Goal: Transaction & Acquisition: Obtain resource

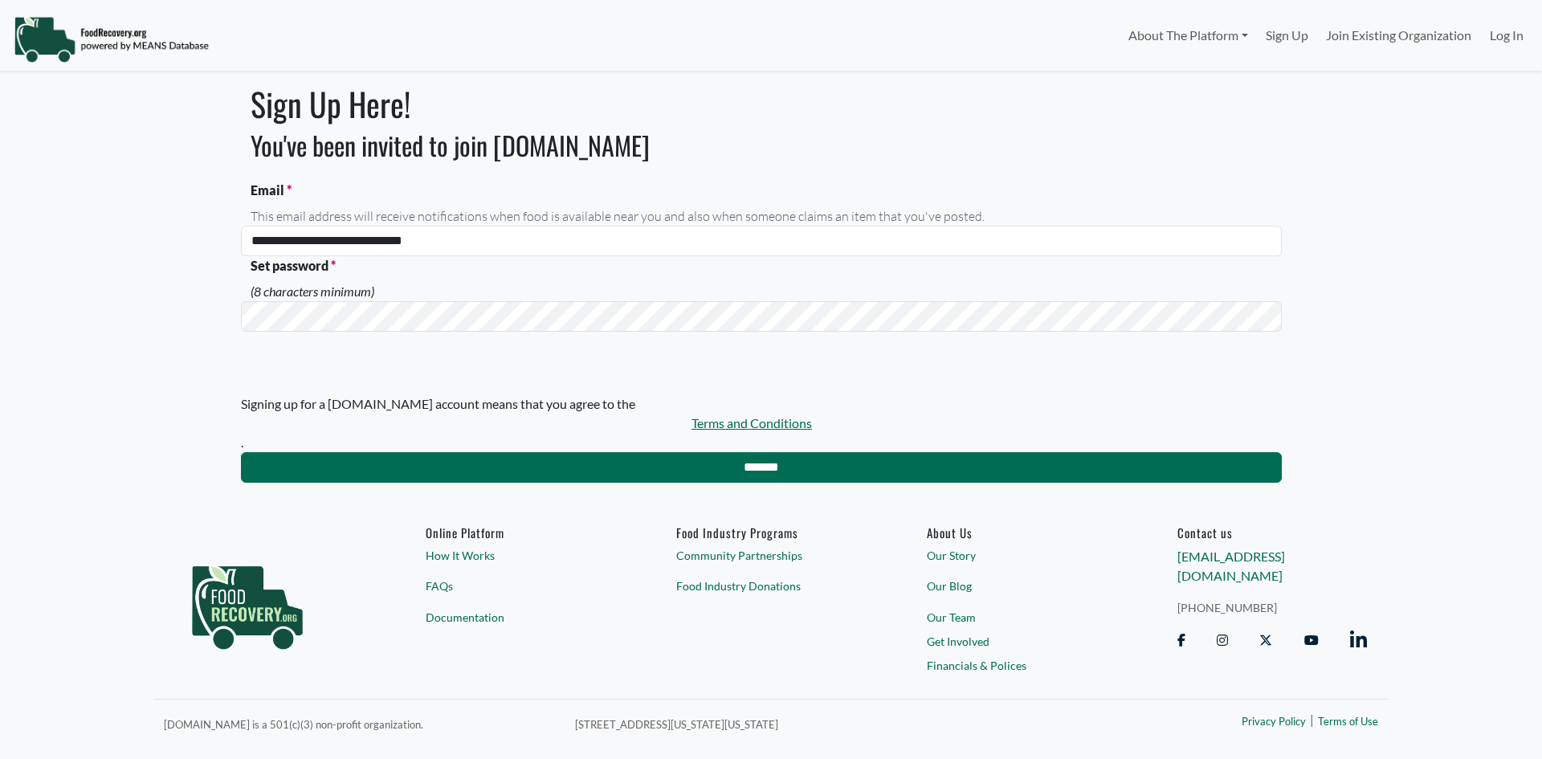
select select "Language Translate Widget"
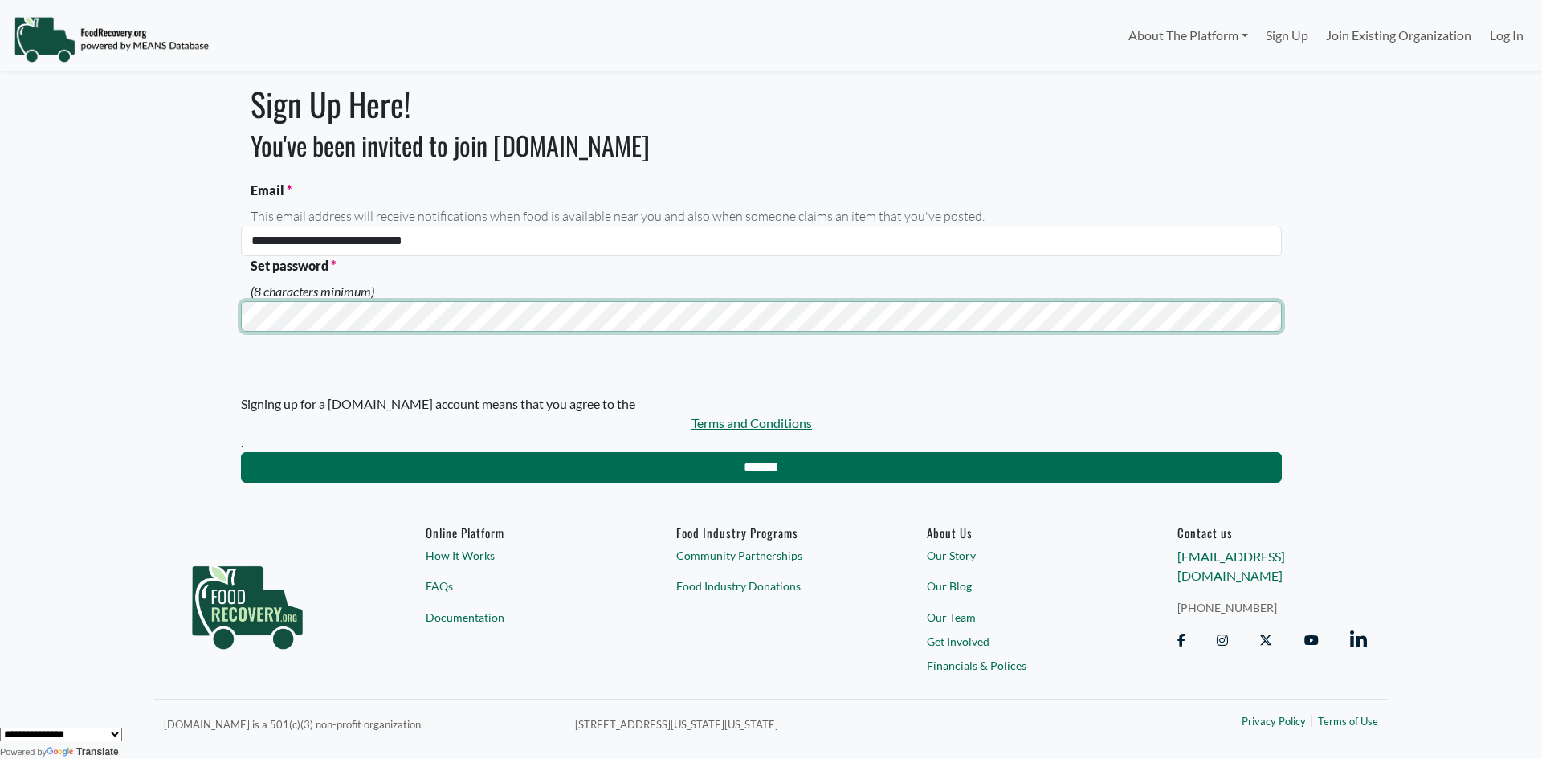
click at [241, 452] on input "*******" at bounding box center [761, 467] width 1041 height 31
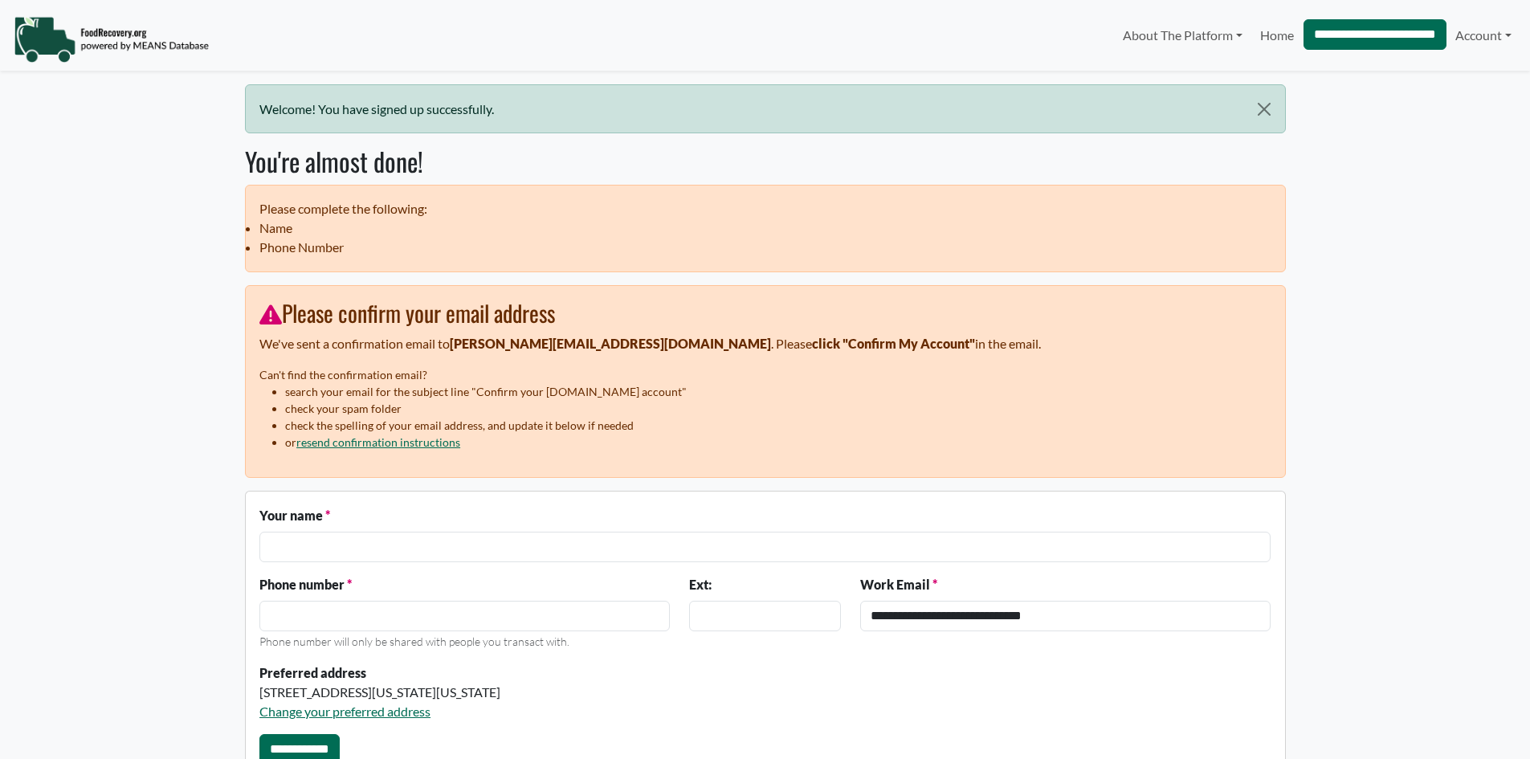
select select "Language Translate Widget"
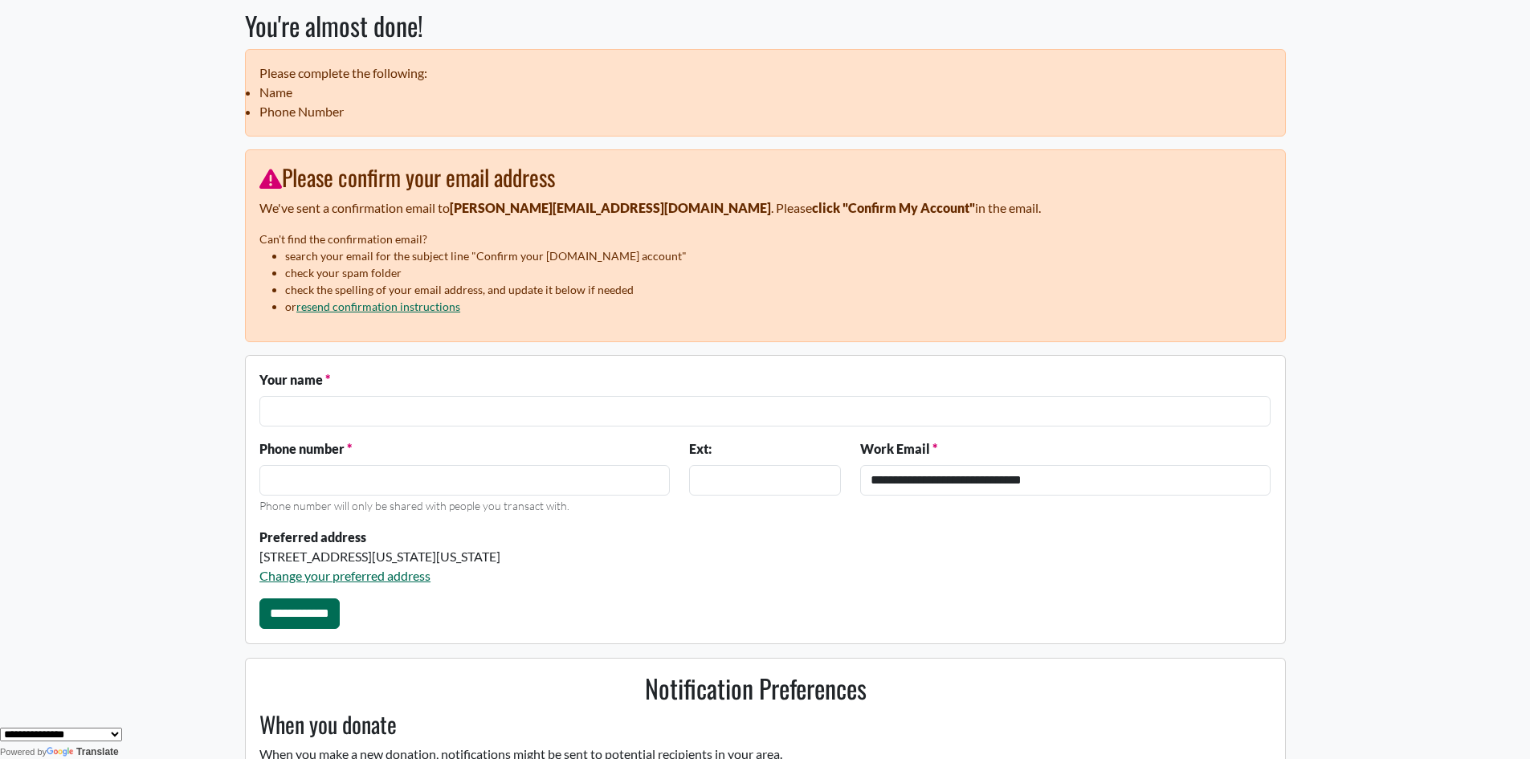
scroll to position [321, 0]
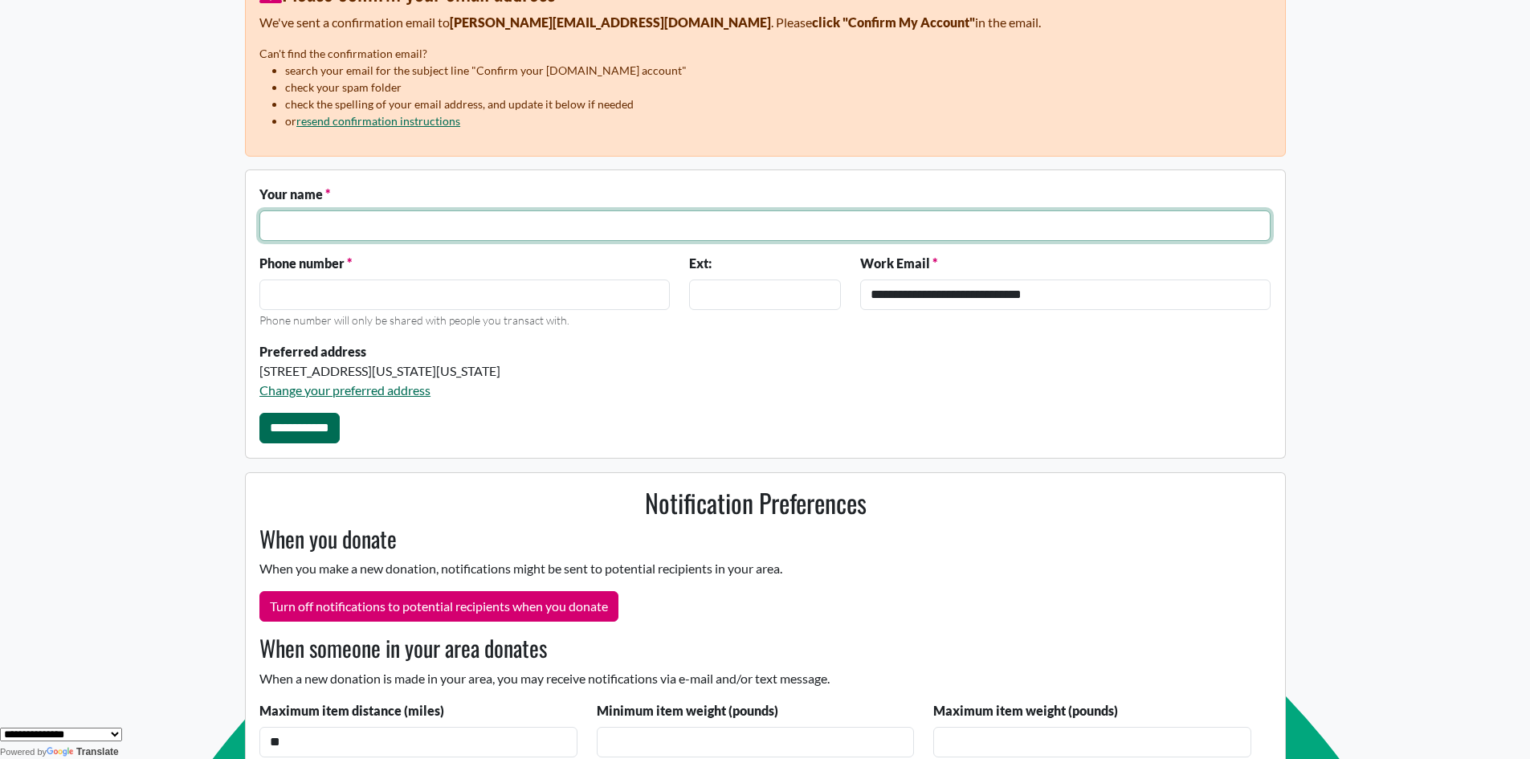
click at [308, 220] on input "text" at bounding box center [764, 225] width 1011 height 31
type input "*********"
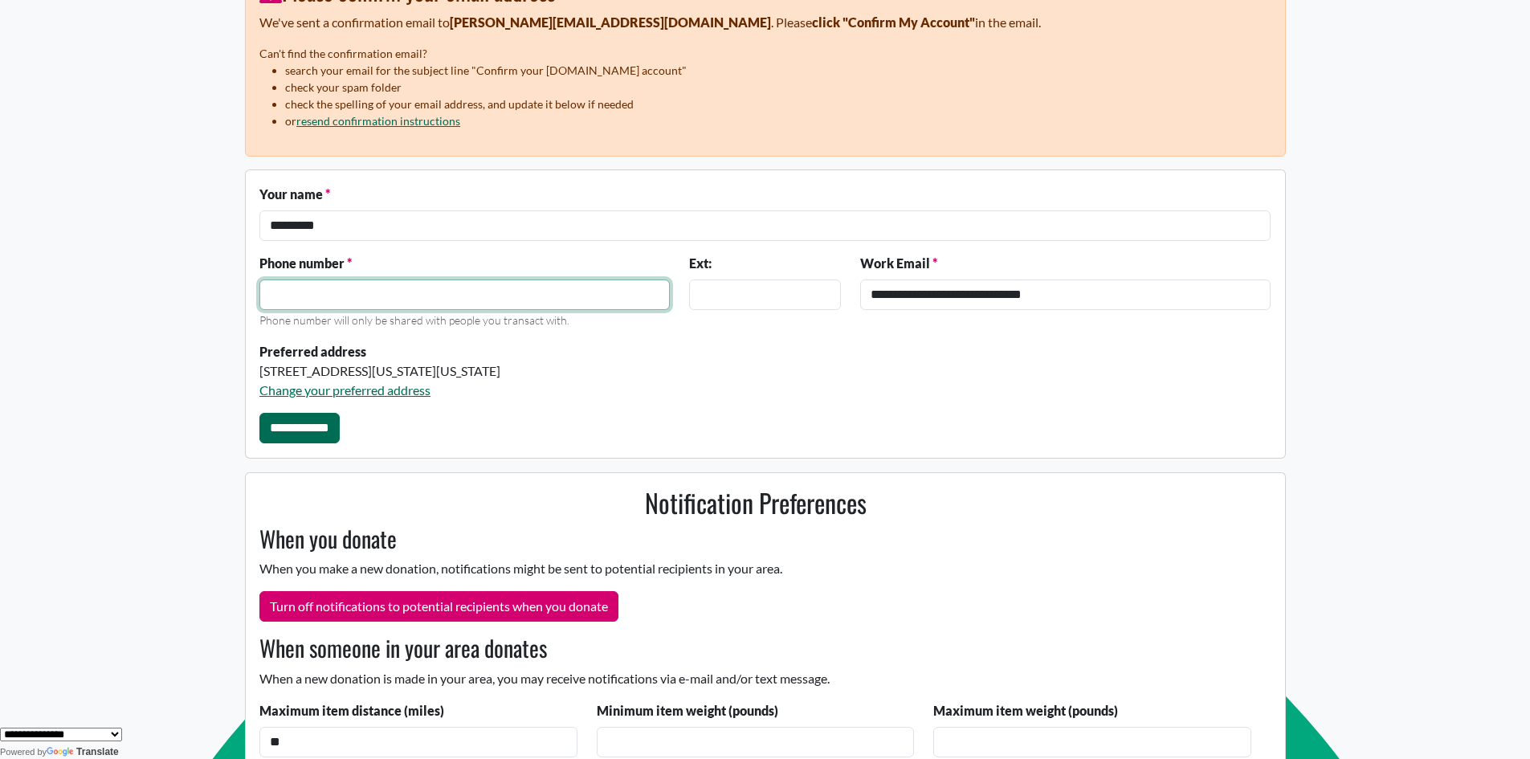
click at [318, 287] on input "Phone number" at bounding box center [464, 294] width 410 height 31
type input "**********"
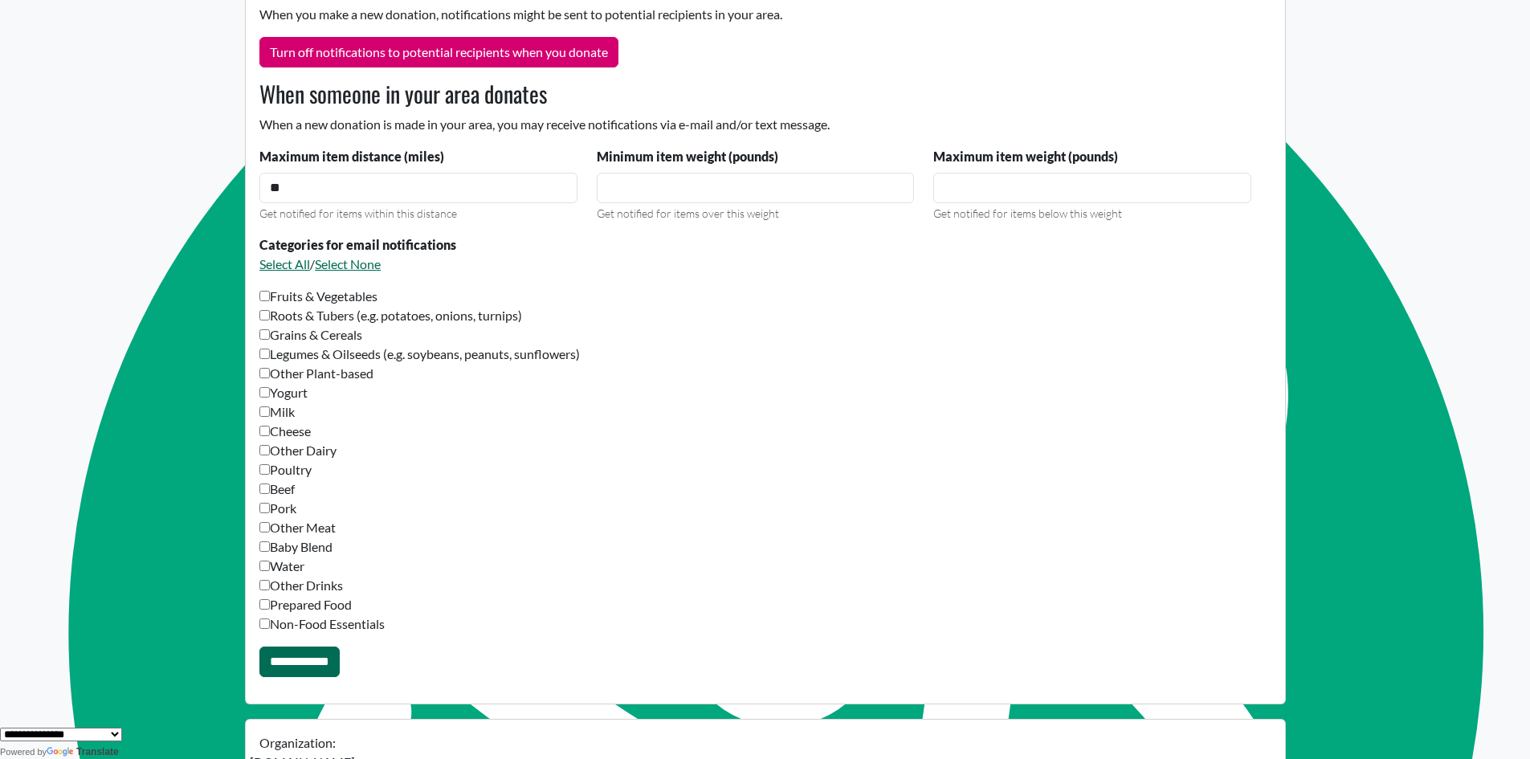
scroll to position [1124, 0]
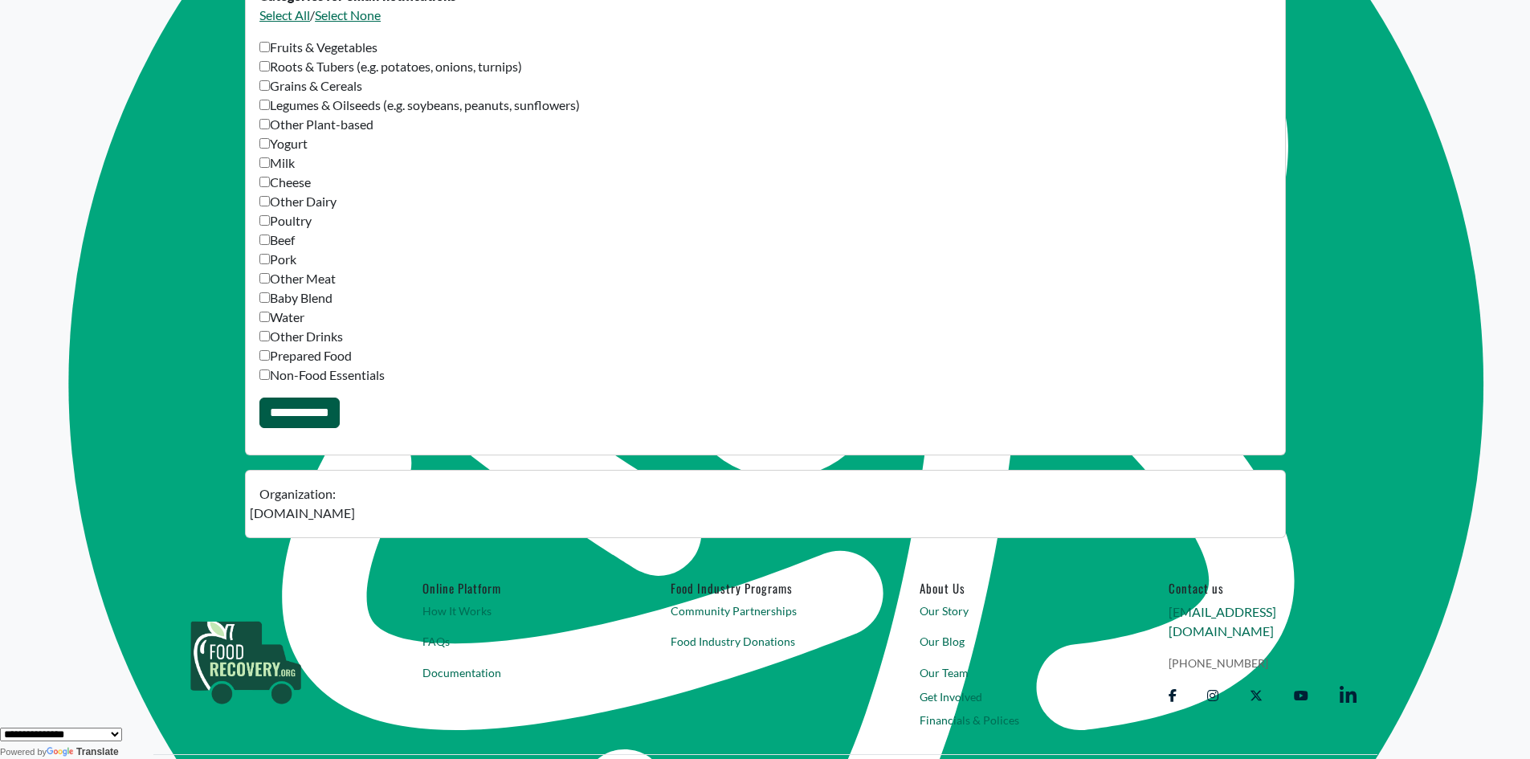
click at [323, 418] on input "**********" at bounding box center [299, 412] width 80 height 31
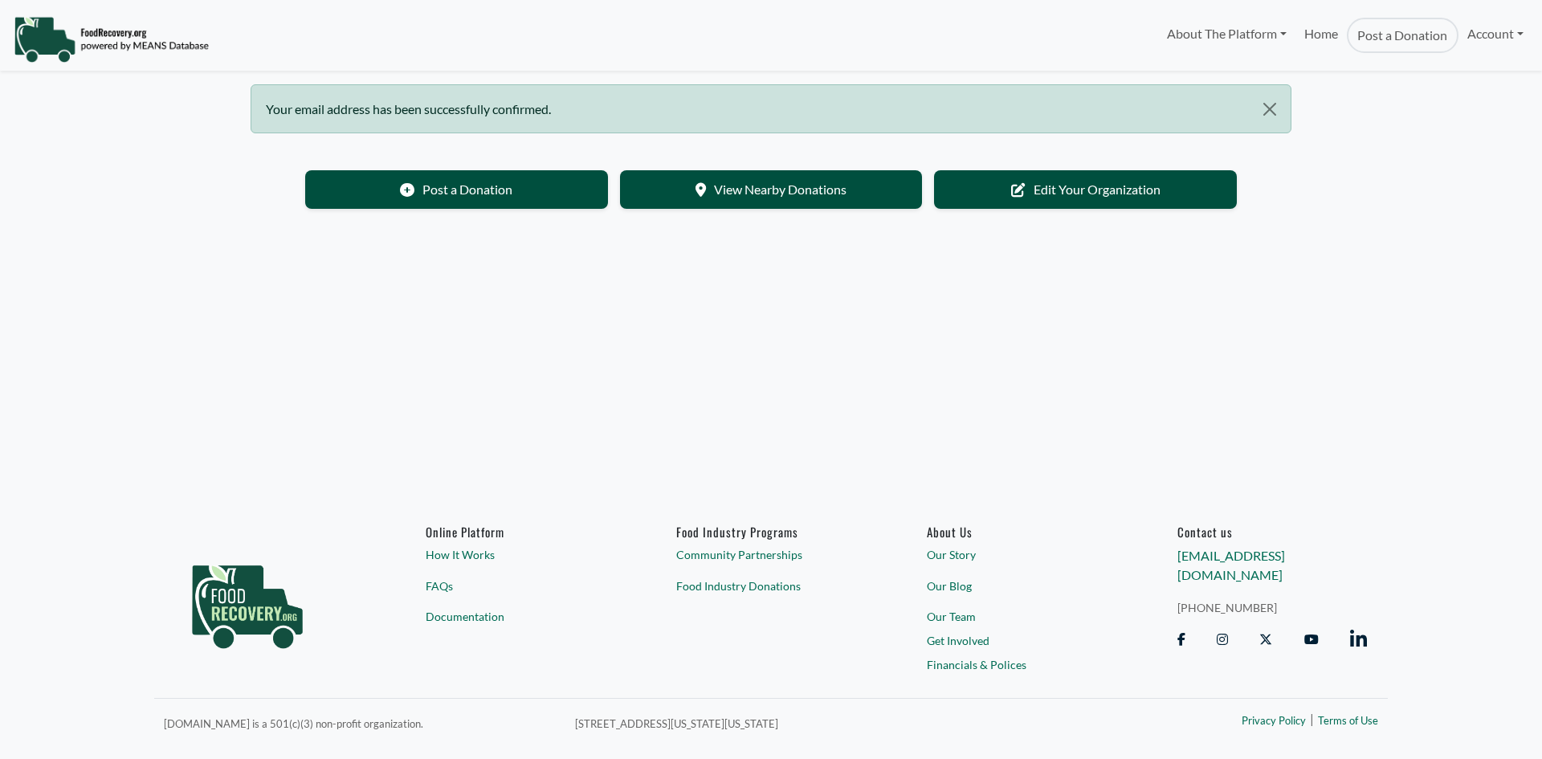
select select "Language Translate Widget"
click at [1268, 108] on button "Close" at bounding box center [1269, 109] width 41 height 48
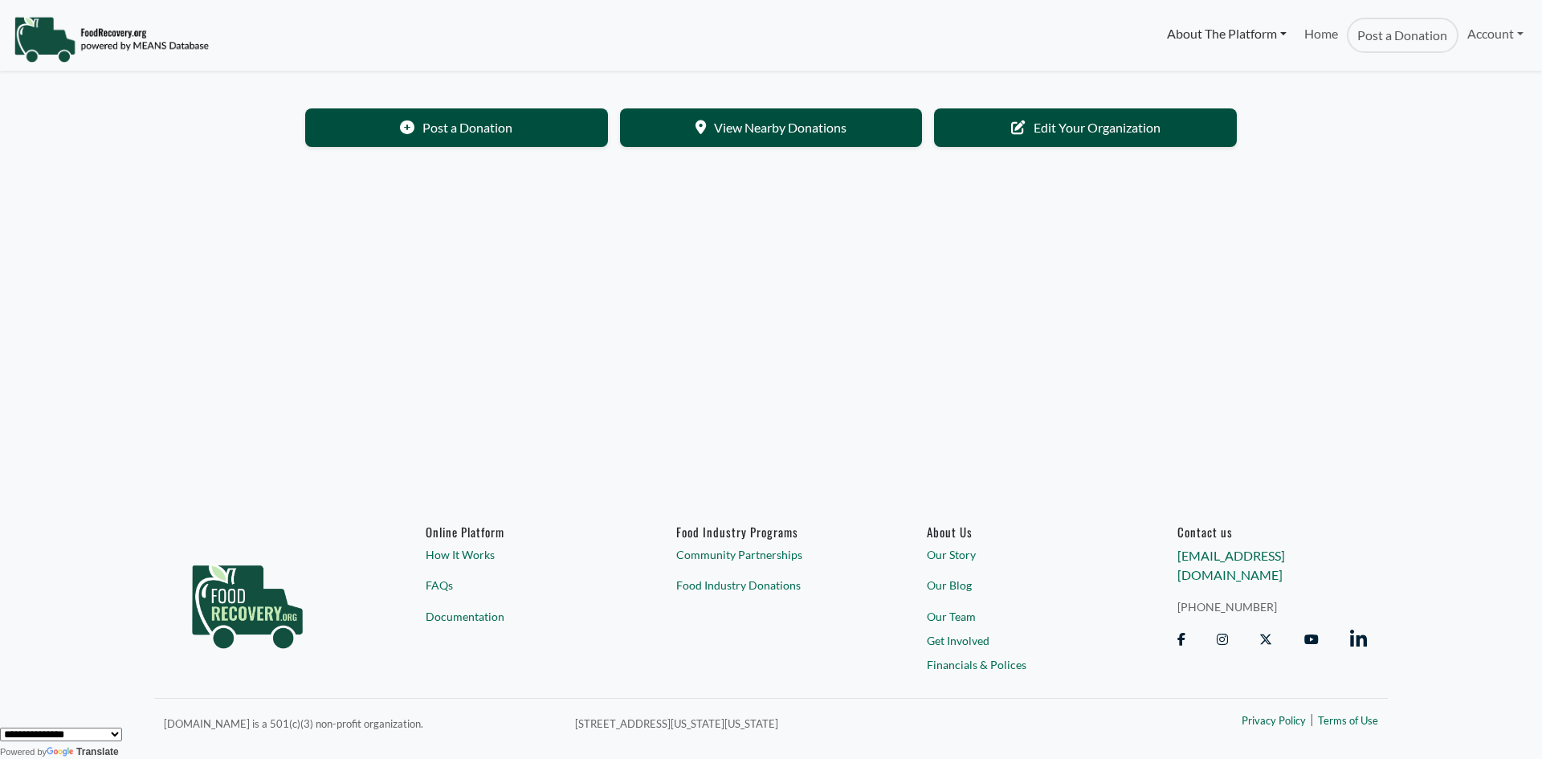
click at [1229, 27] on link "About The Platform" at bounding box center [1225, 34] width 137 height 32
click at [1477, 33] on link "Account" at bounding box center [1495, 34] width 74 height 32
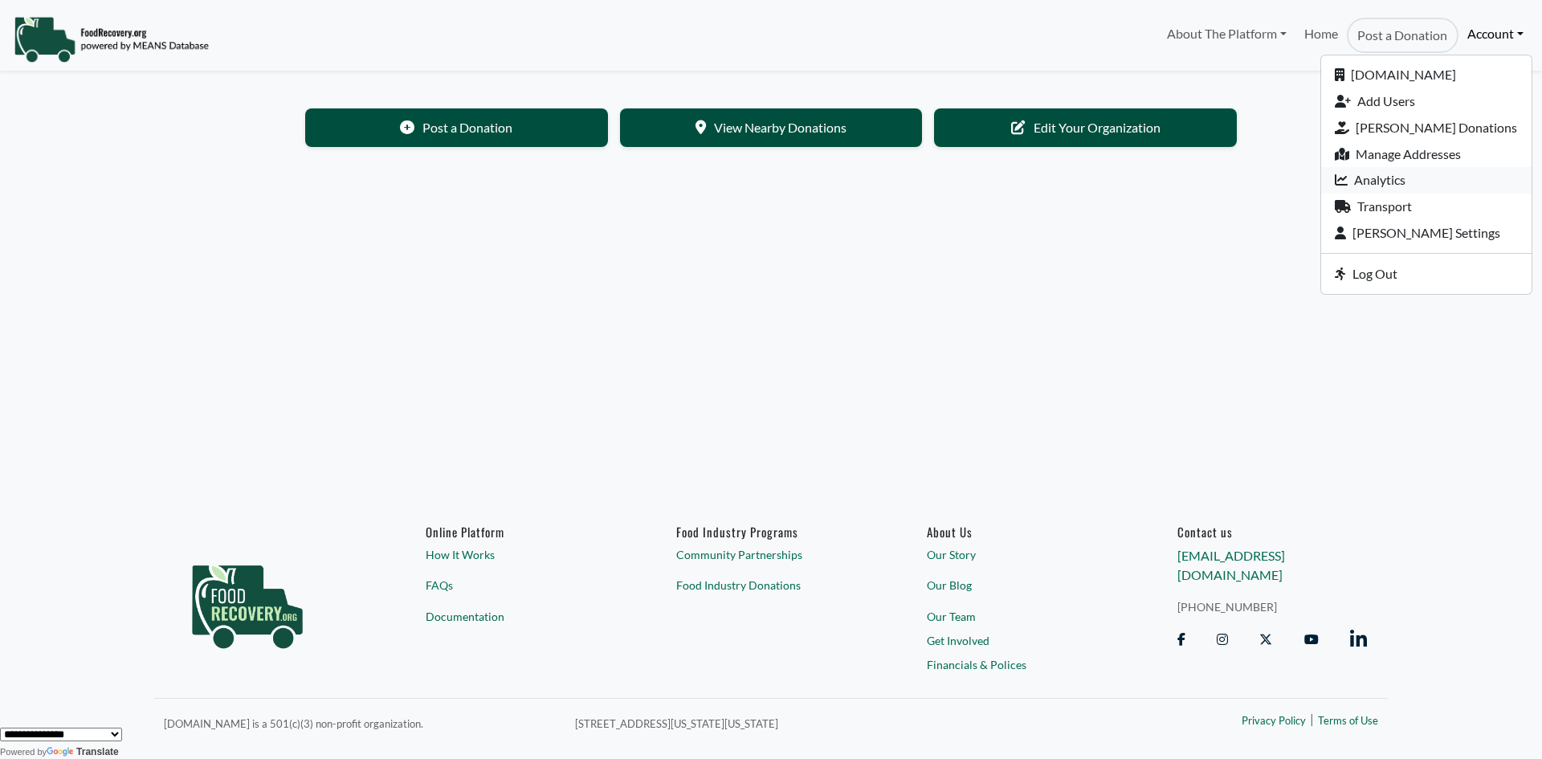
click at [1414, 180] on link "Analytics" at bounding box center [1426, 180] width 210 height 26
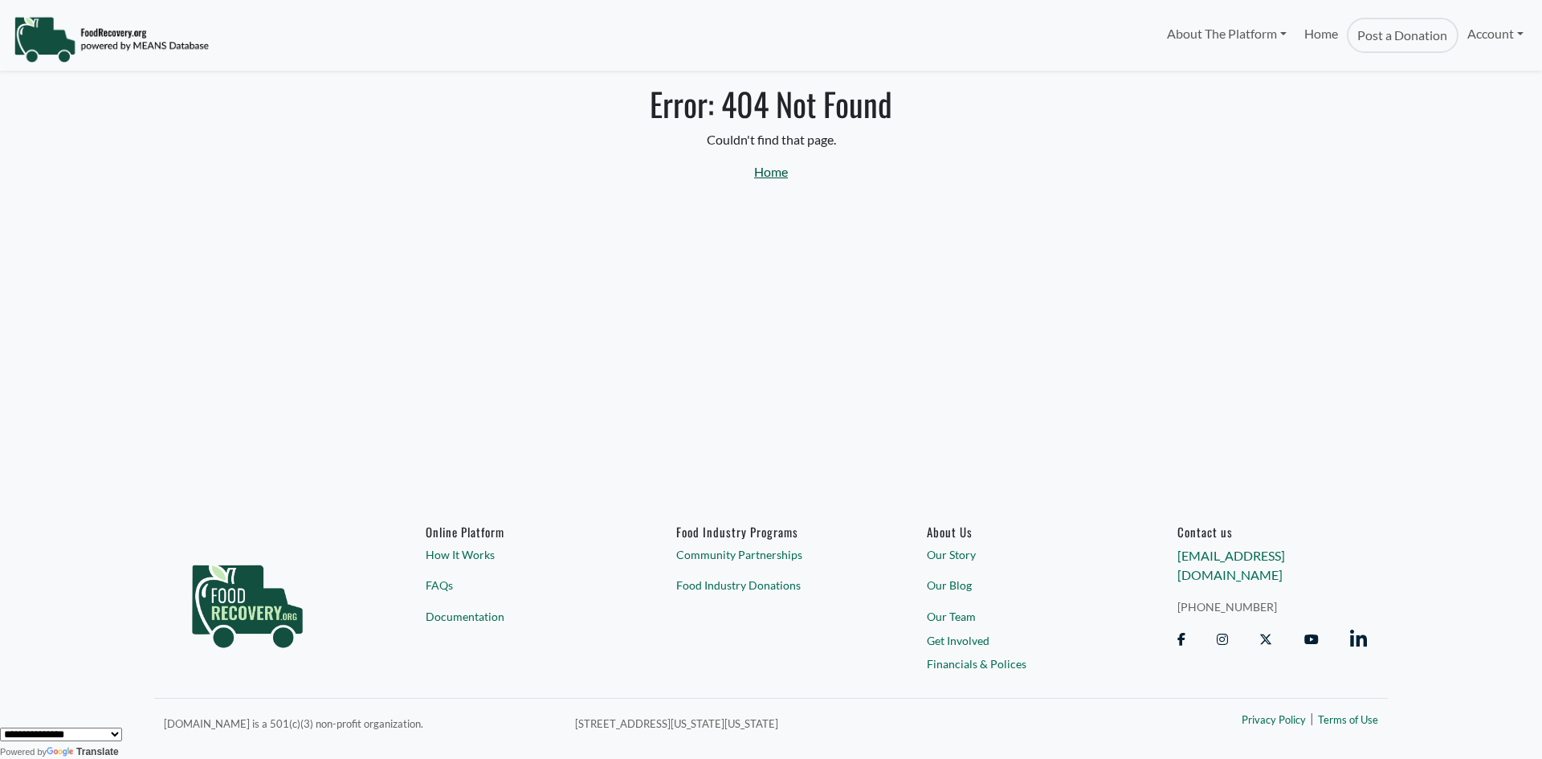
click at [760, 169] on link "Home" at bounding box center [771, 171] width 34 height 15
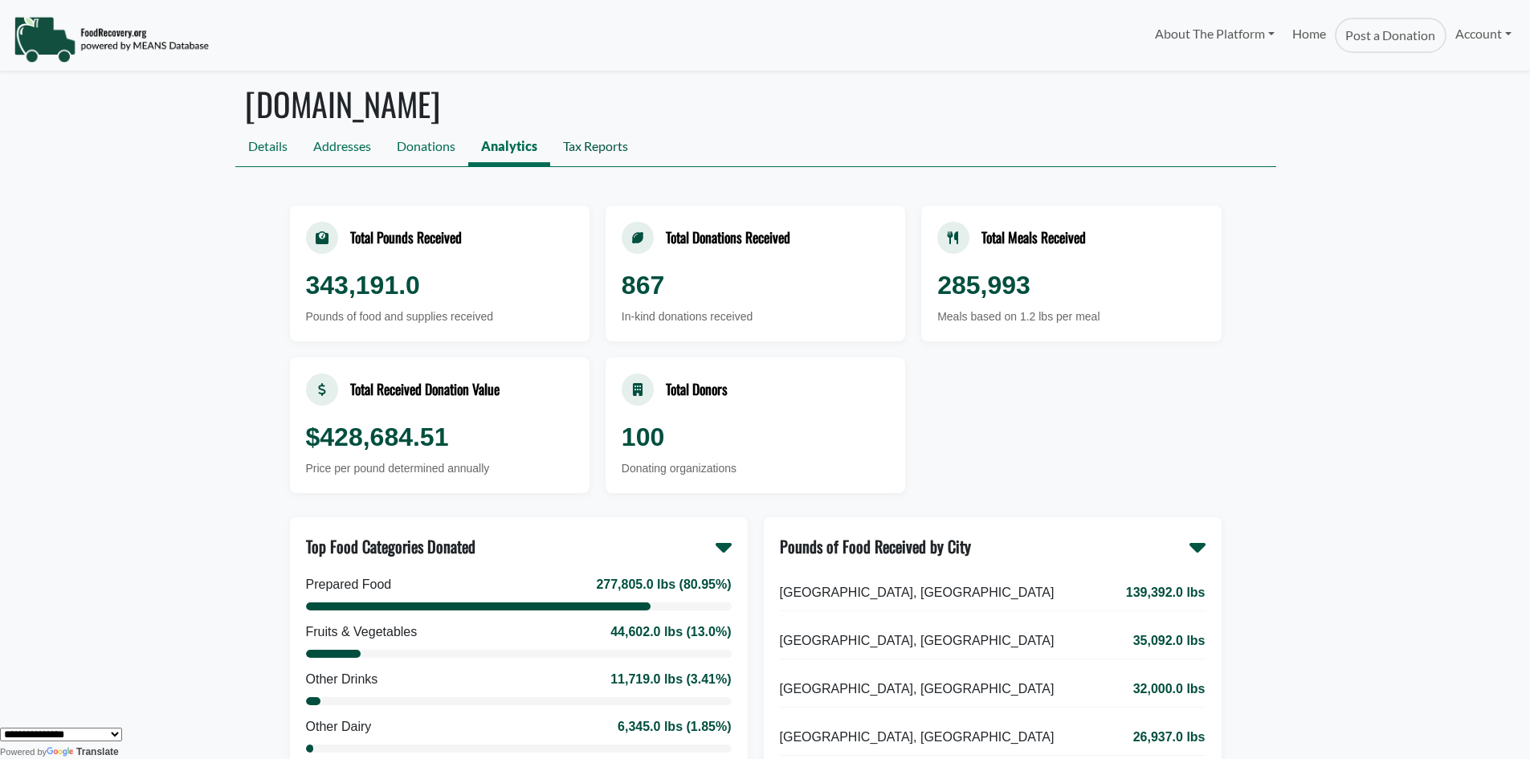
click at [581, 144] on link "Tax Reports" at bounding box center [595, 148] width 91 height 36
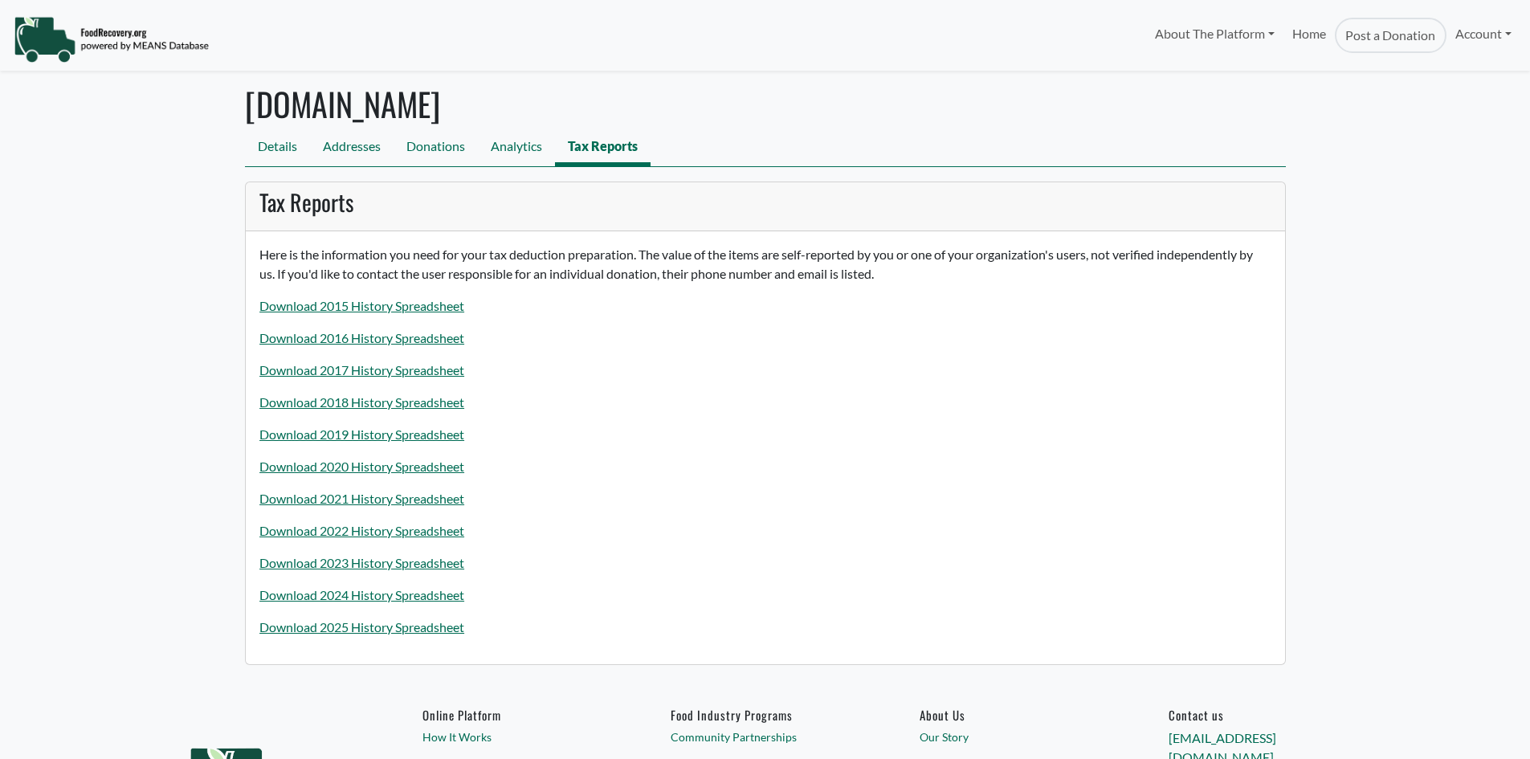
select select "Language Translate Widget"
click at [455, 145] on link "Donations" at bounding box center [435, 148] width 84 height 36
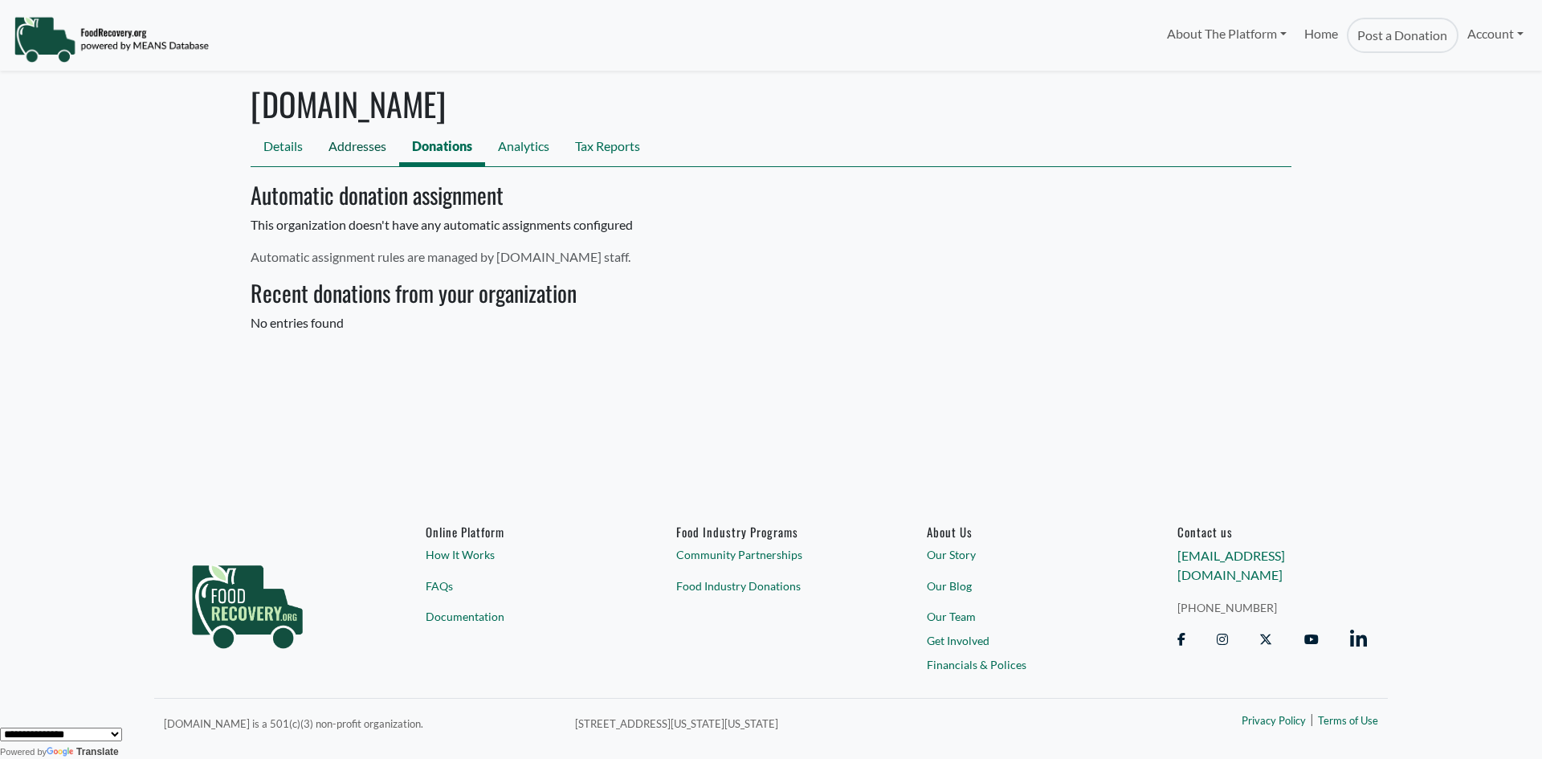
click at [368, 149] on link "Addresses" at bounding box center [358, 148] width 84 height 36
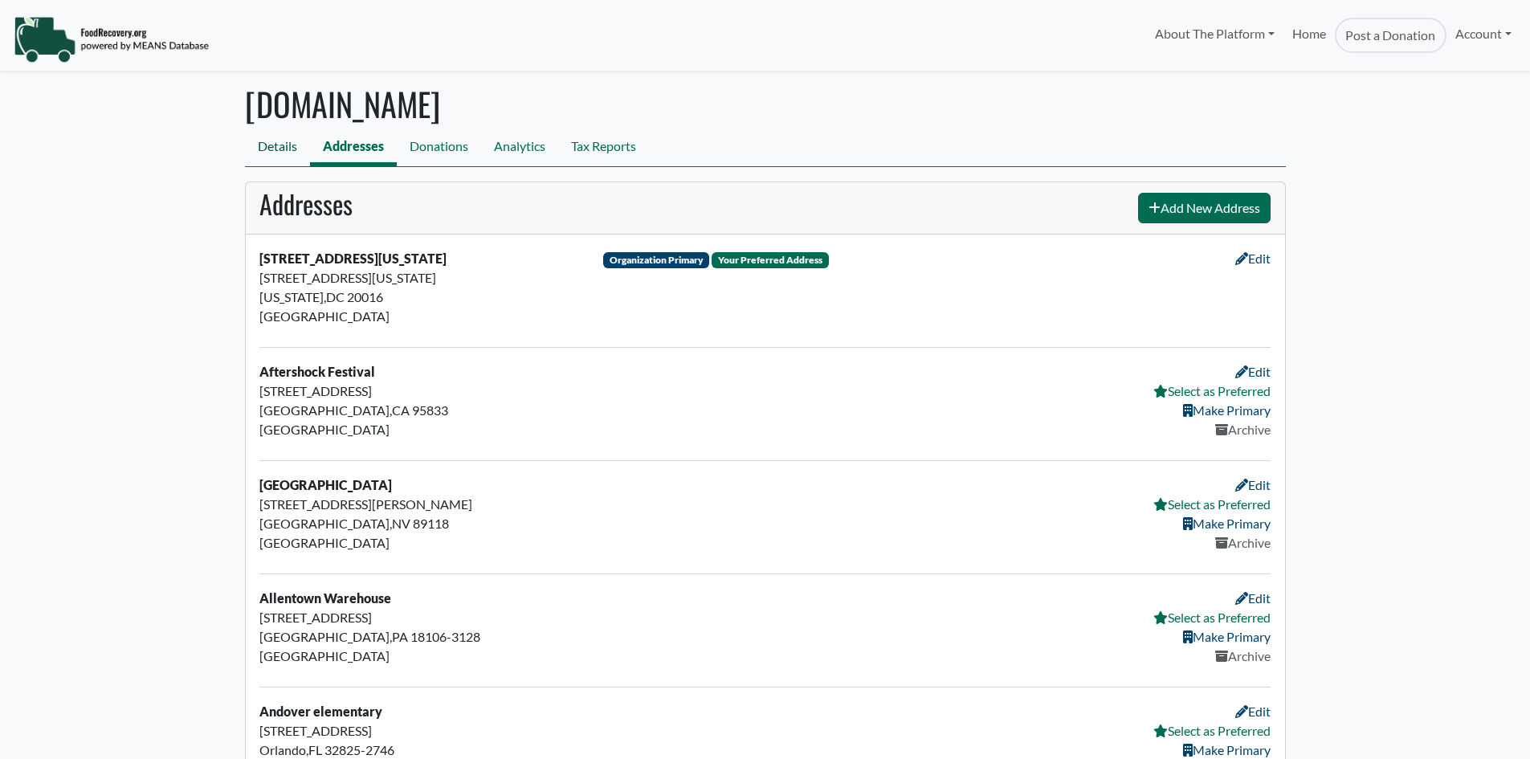
select select "Language Translate Widget"
click at [282, 148] on link "Details" at bounding box center [277, 148] width 65 height 36
click at [271, 145] on link "Details" at bounding box center [277, 148] width 65 height 36
click at [621, 146] on link "Tax Reports" at bounding box center [603, 148] width 91 height 36
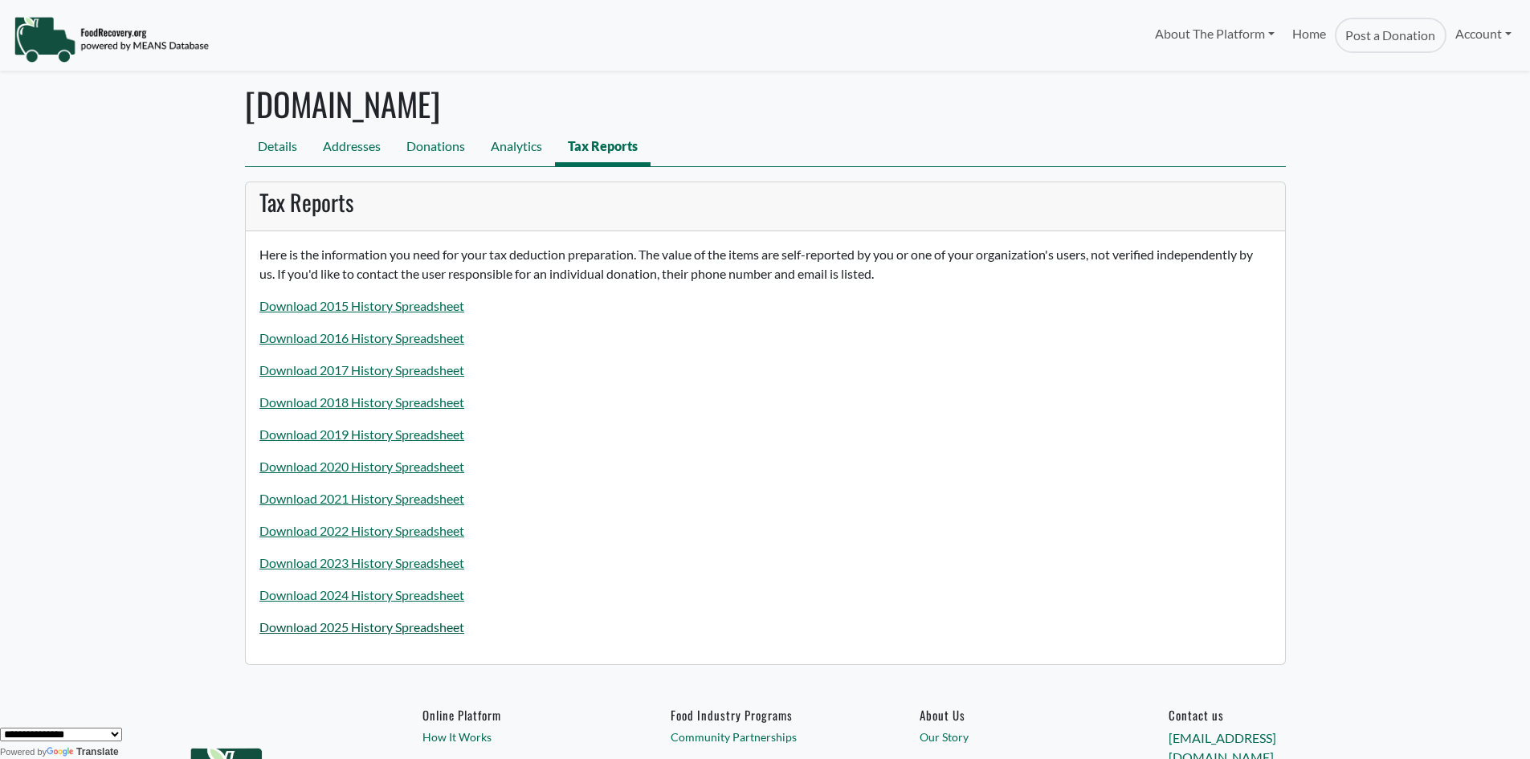
click at [416, 629] on link "Download 2025 History Spreadsheet" at bounding box center [361, 626] width 205 height 15
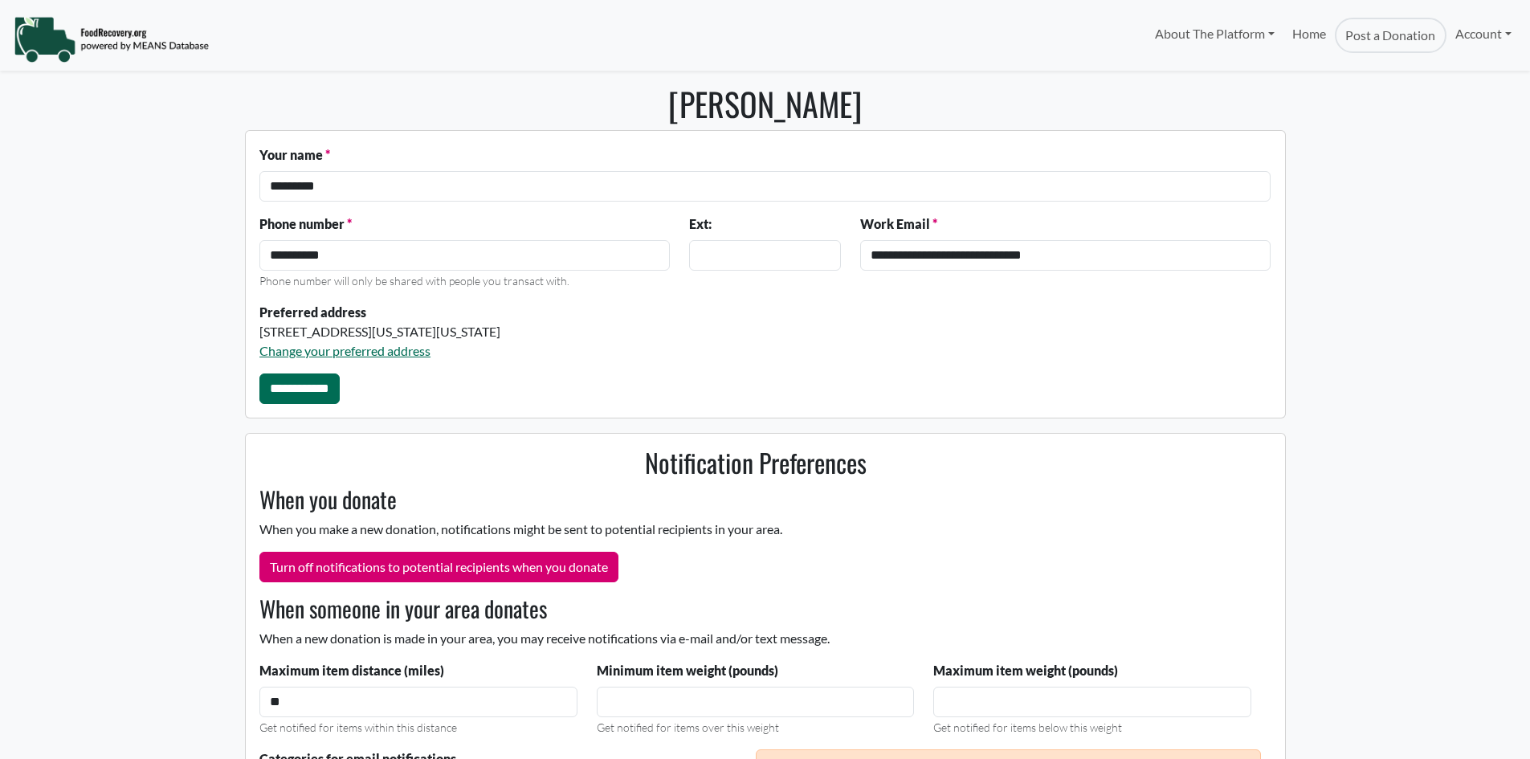
select select "Language Translate Widget"
